Goal: Information Seeking & Learning: Compare options

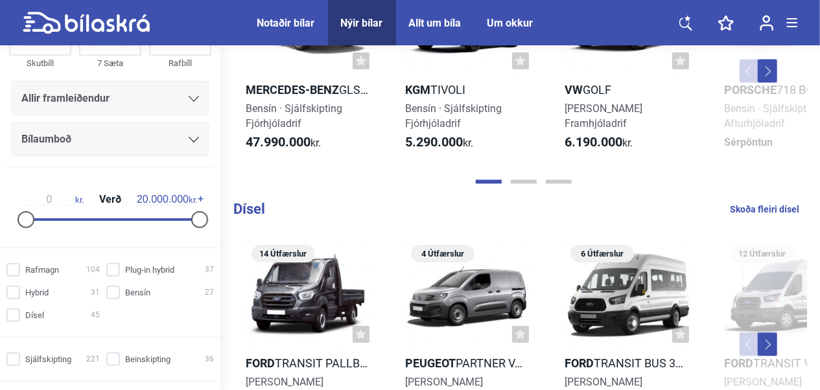
scroll to position [259, 0]
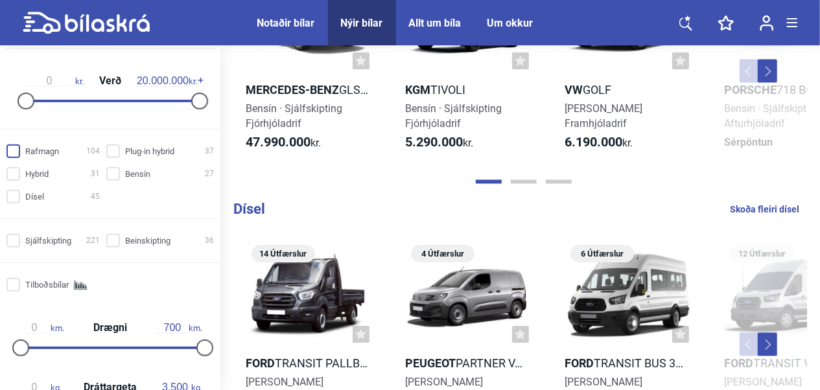
click at [13, 148] on input "Rafmagn 104" at bounding box center [54, 152] width 93 height 14
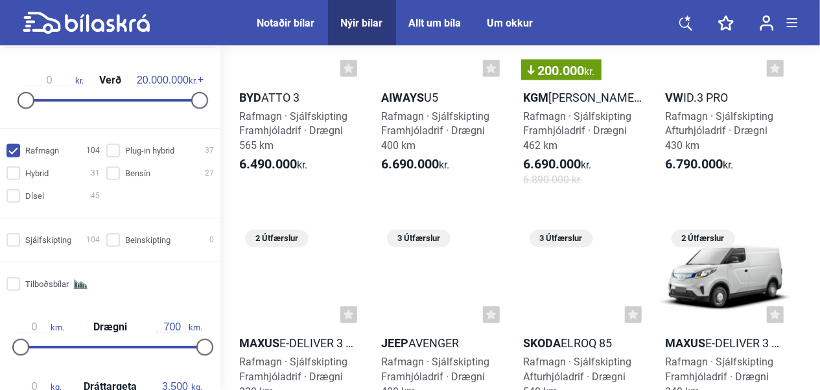
scroll to position [1167, 0]
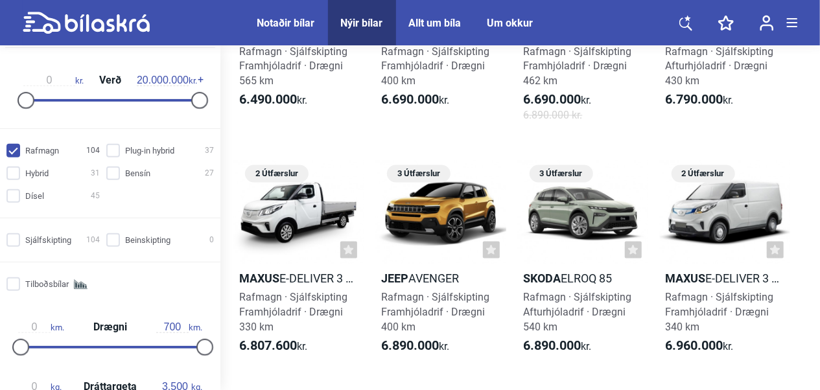
click at [12, 149] on input "Rafmagn 104" at bounding box center [54, 152] width 93 height 14
checkbox input "false"
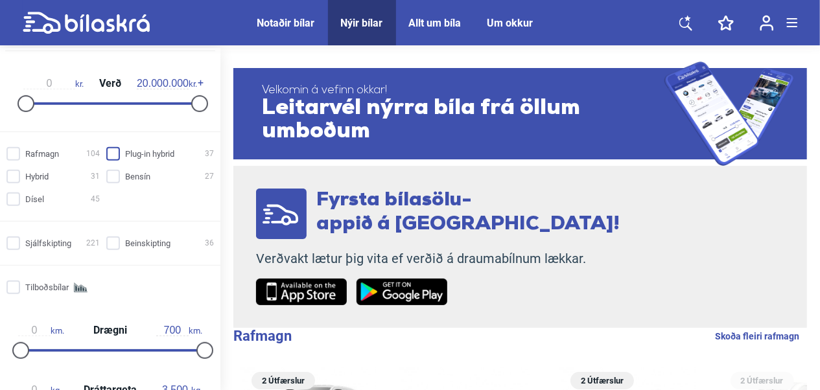
click at [109, 152] on input "Plug-in hybrid 37" at bounding box center [162, 155] width 108 height 14
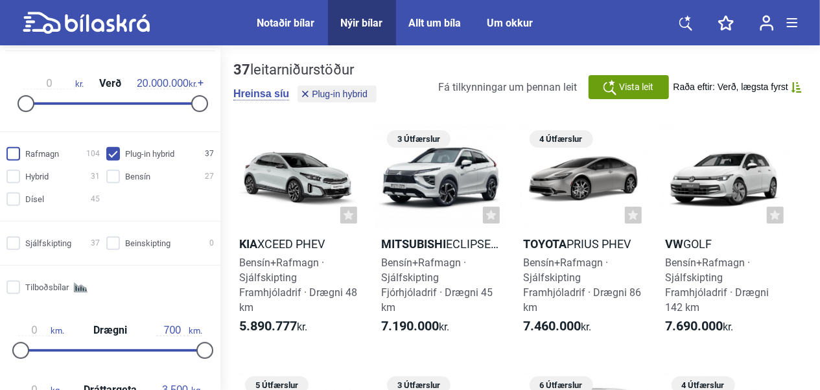
drag, startPoint x: 109, startPoint y: 152, endPoint x: 96, endPoint y: 154, distance: 13.2
click at [108, 152] on input "Plug-in hybrid 37" at bounding box center [162, 155] width 108 height 14
checkbox input "false"
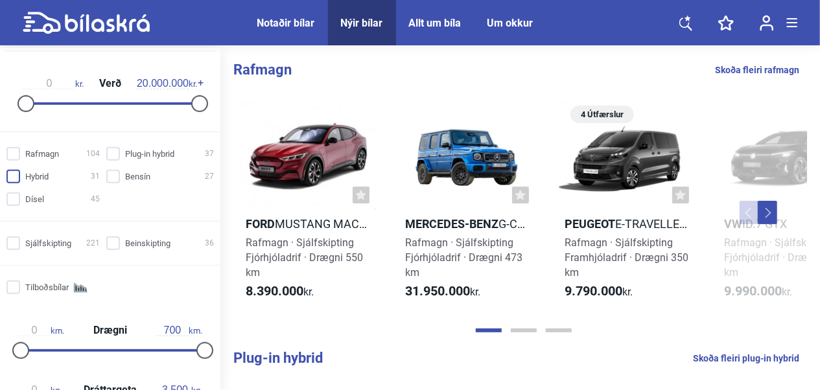
click at [8, 177] on input "Hybrid 31" at bounding box center [54, 178] width 93 height 14
checkbox input "true"
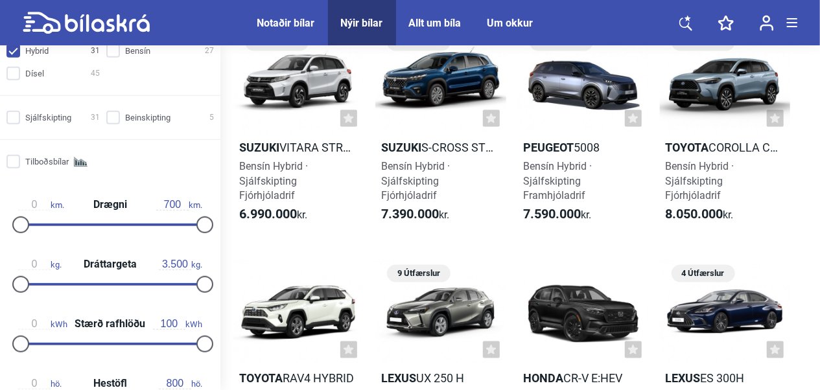
scroll to position [259, 0]
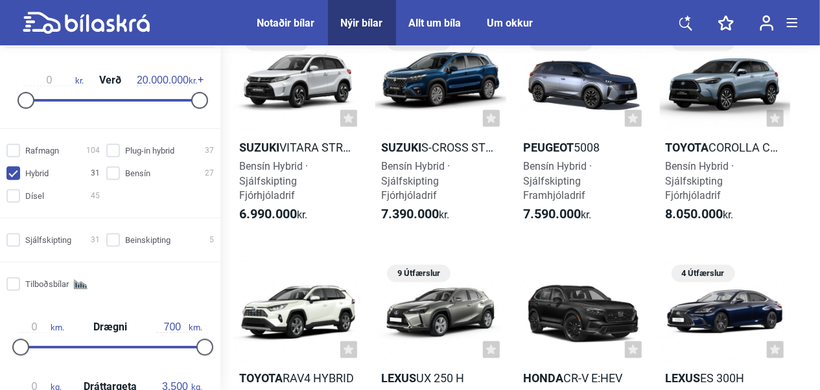
drag, startPoint x: 17, startPoint y: 194, endPoint x: 14, endPoint y: 187, distance: 7.6
click at [16, 194] on input "Dísel 45" at bounding box center [54, 197] width 93 height 14
checkbox input "true"
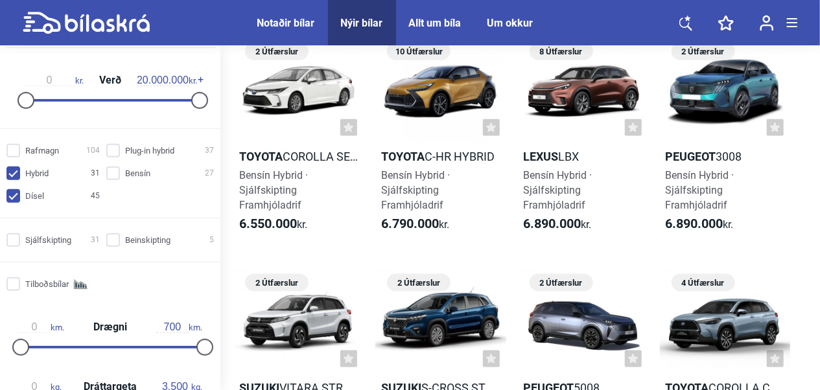
scroll to position [240, 0]
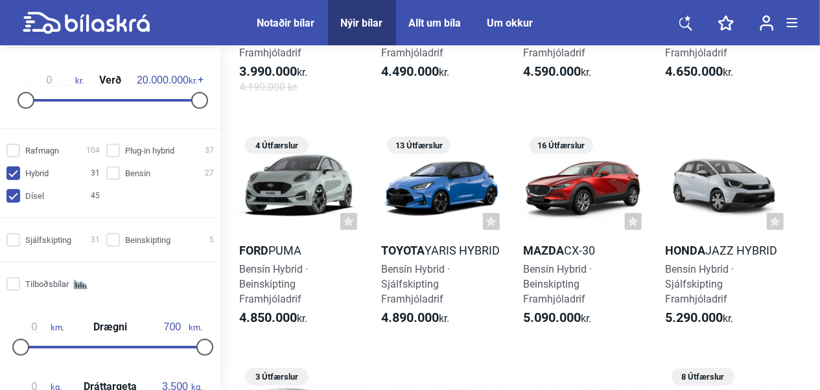
click at [13, 172] on input "Hybrid 31" at bounding box center [54, 174] width 93 height 14
checkbox input "false"
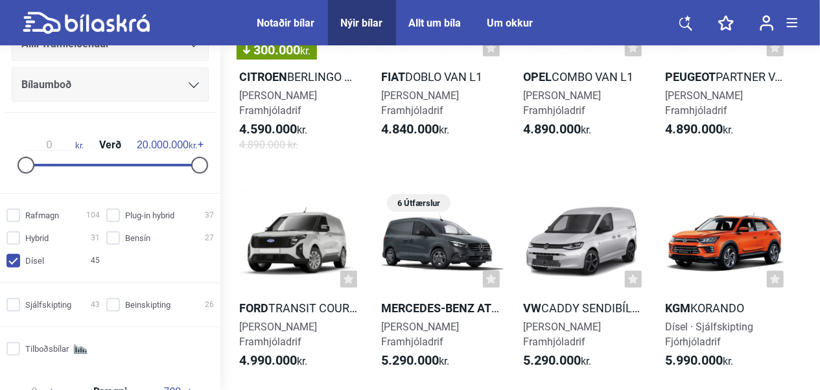
scroll to position [65, 0]
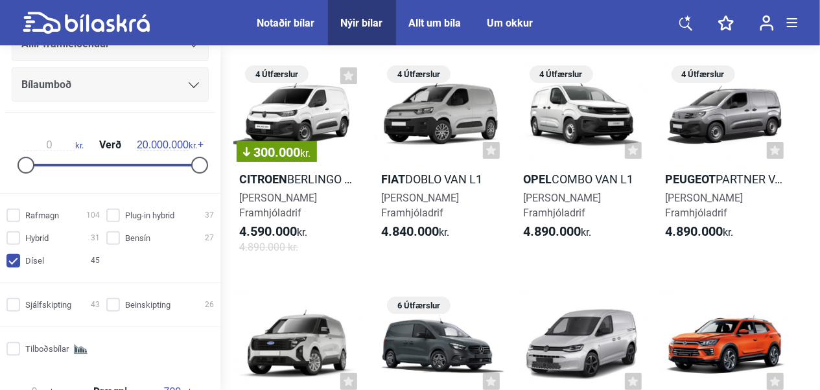
drag, startPoint x: 112, startPoint y: 238, endPoint x: 73, endPoint y: 250, distance: 40.8
click at [111, 238] on input "Bensín 27" at bounding box center [162, 239] width 108 height 14
checkbox input "true"
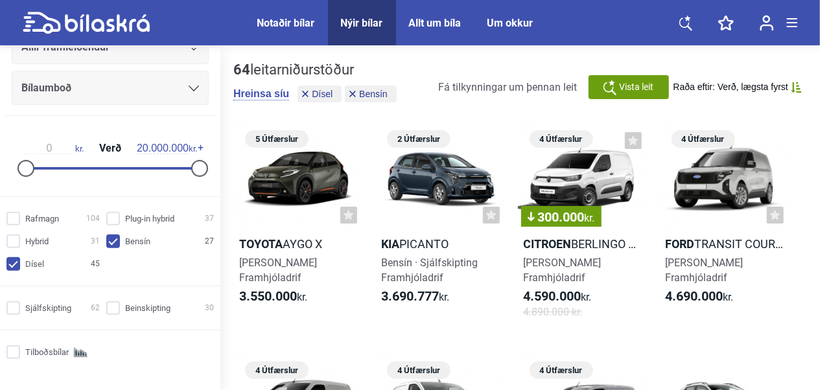
click at [16, 265] on input "Dísel 45" at bounding box center [54, 265] width 93 height 14
checkbox input "false"
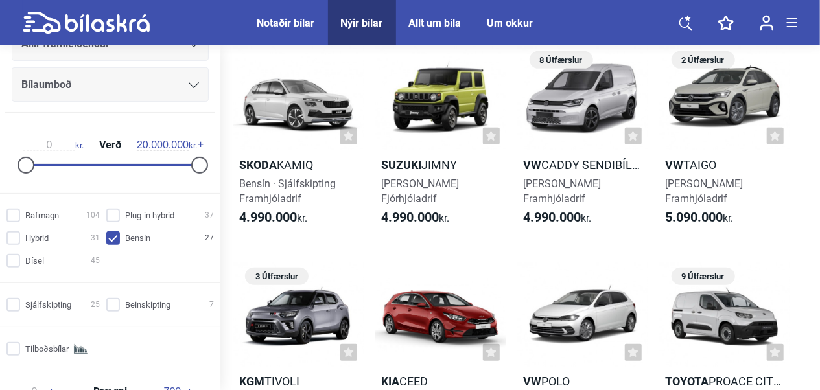
scroll to position [324, 0]
